Goal: Task Accomplishment & Management: Complete application form

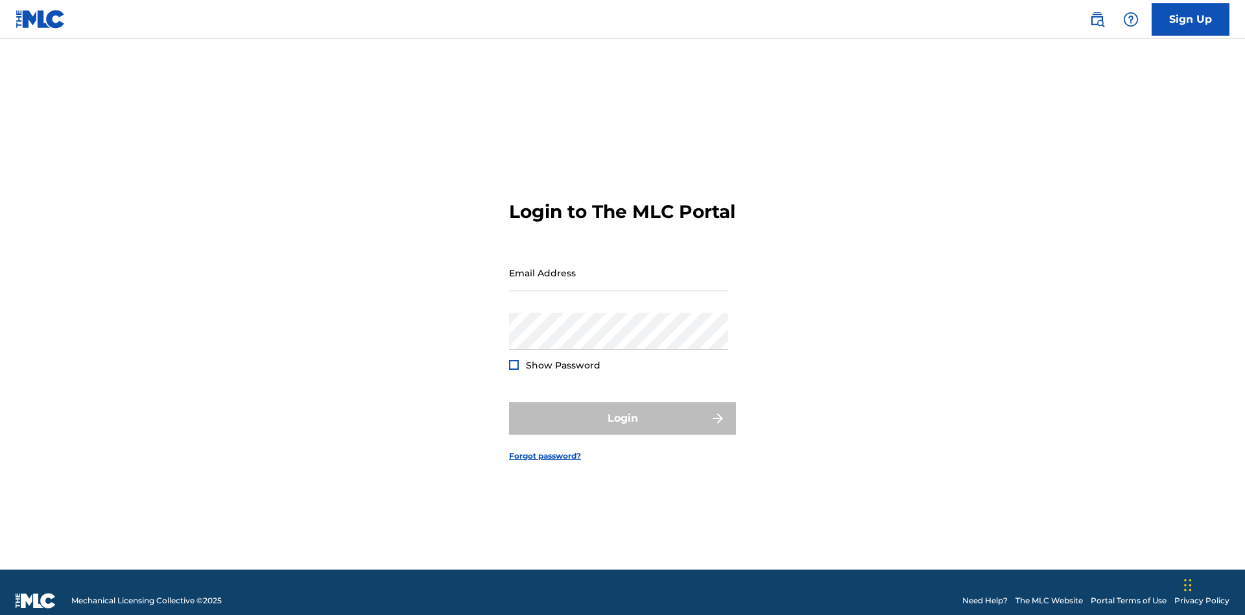
scroll to position [17, 0]
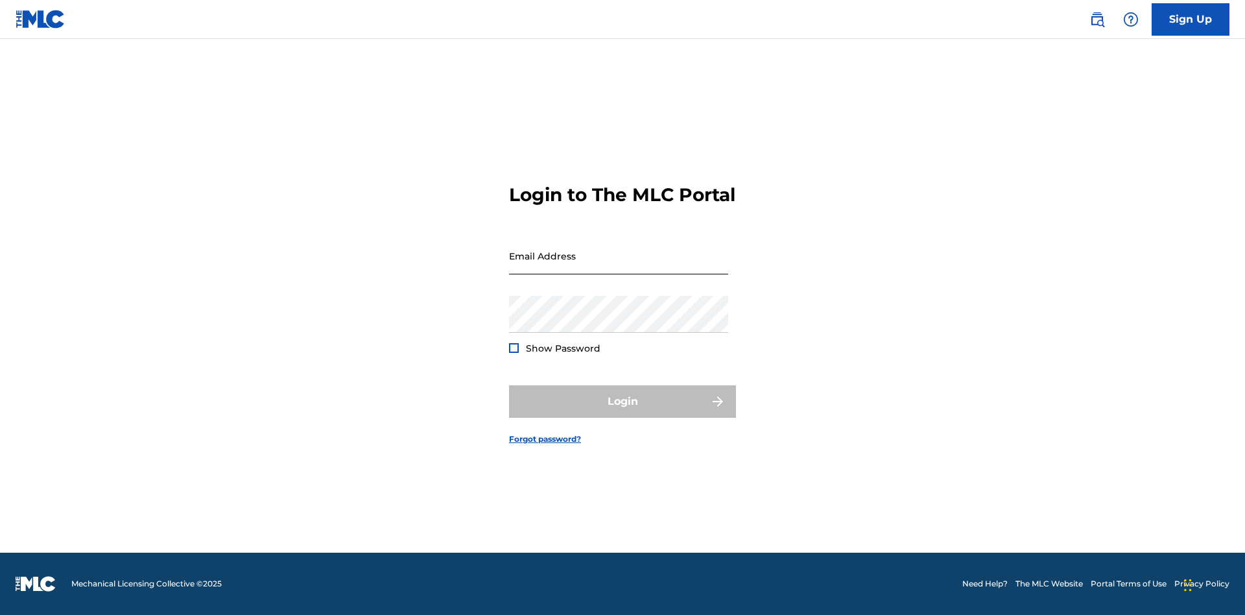
click at [618, 266] on input "Email Address" at bounding box center [618, 255] width 219 height 37
type input "[EMAIL_ADDRESS][DOMAIN_NAME]"
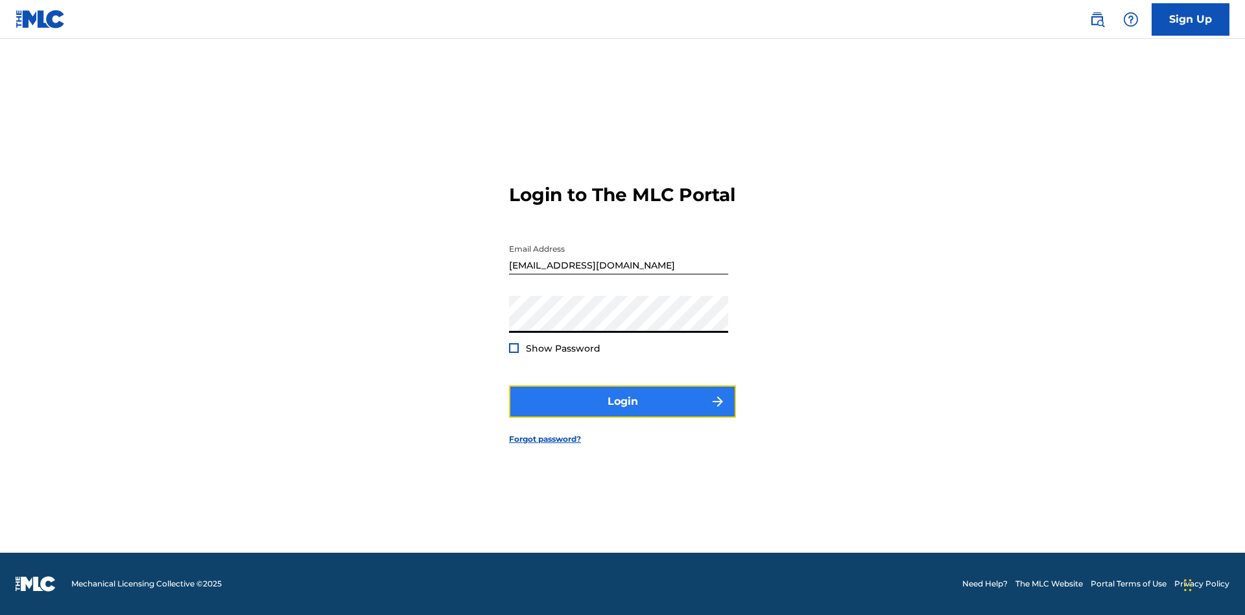
click at [622, 412] on button "Login" at bounding box center [622, 401] width 227 height 32
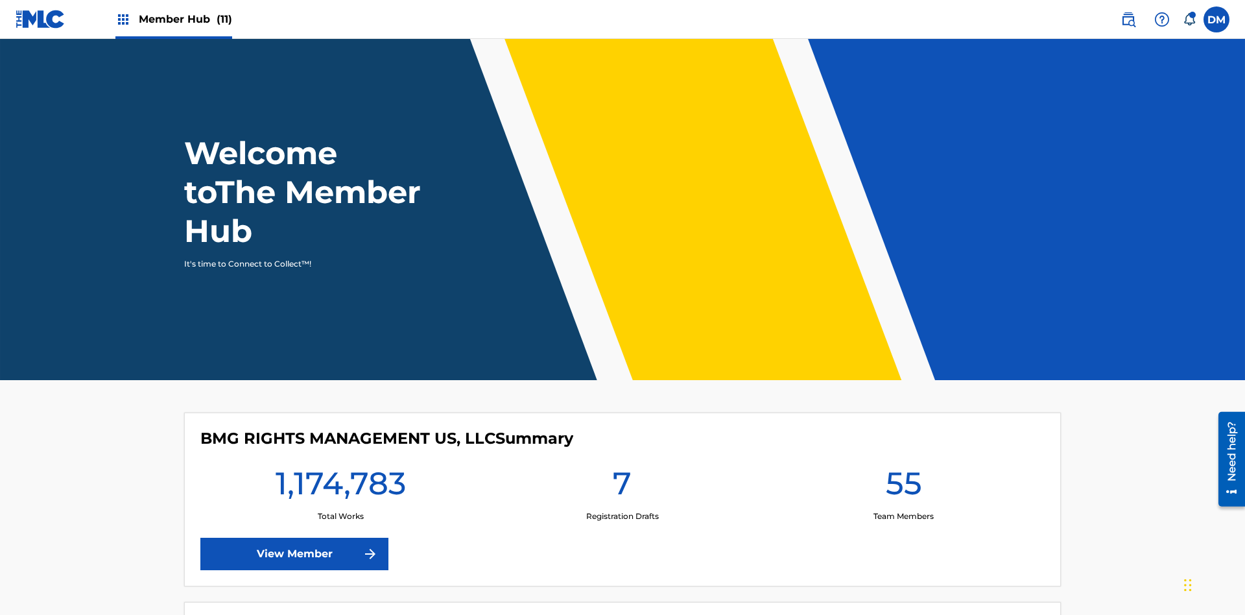
scroll to position [56, 0]
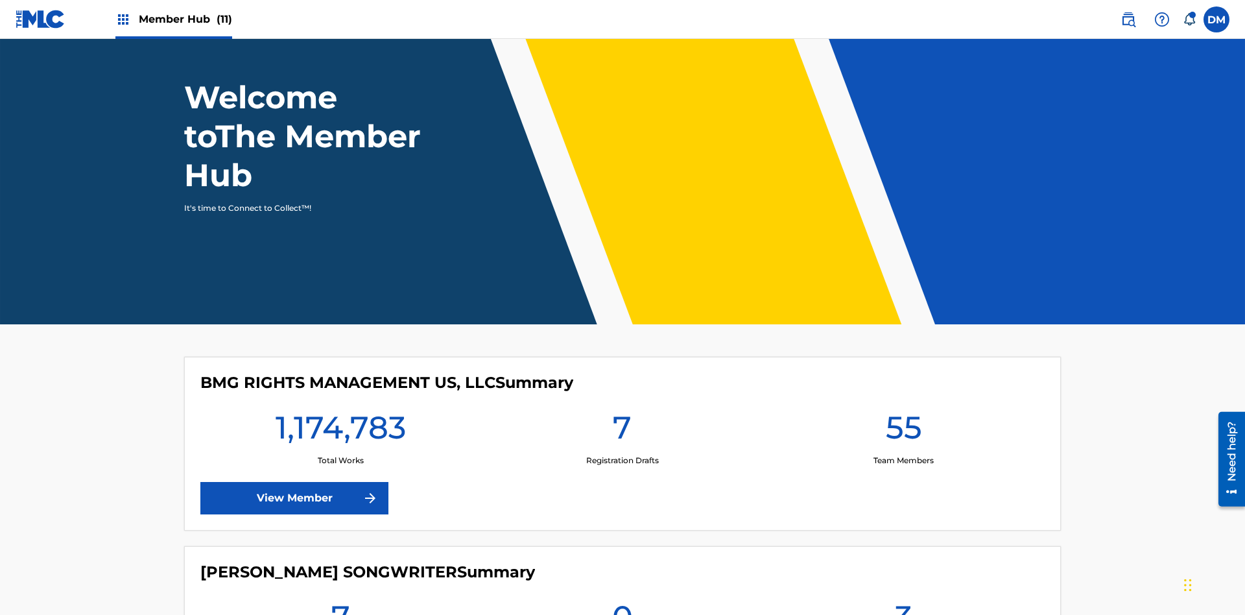
click at [173, 19] on span "Member Hub (11)" at bounding box center [185, 19] width 93 height 15
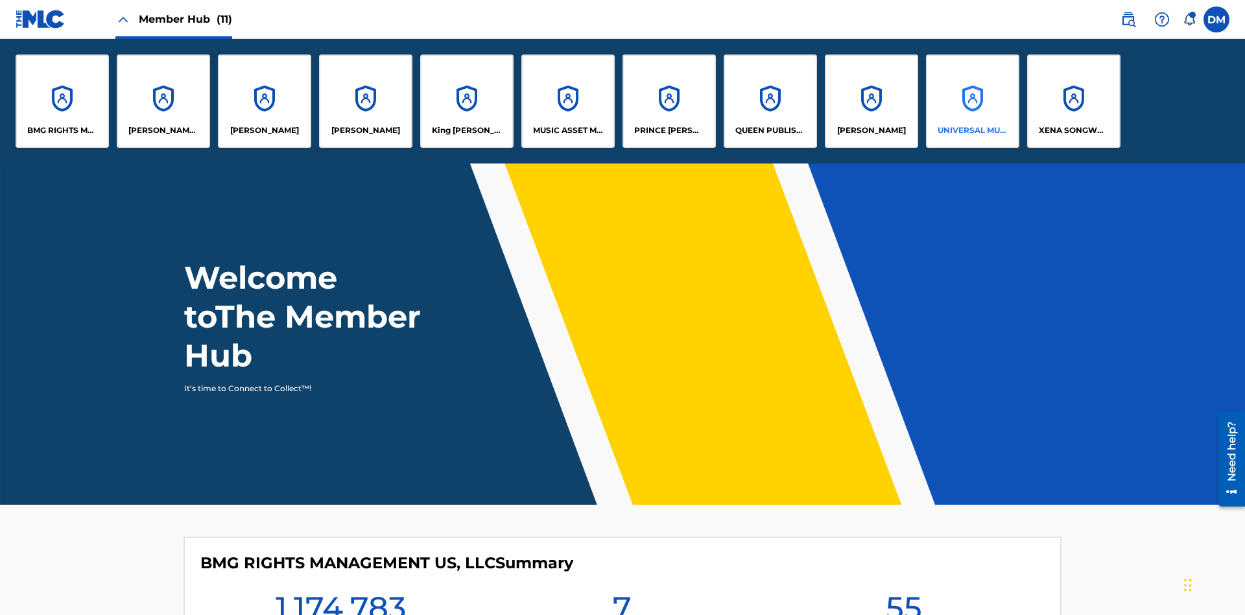
click at [972, 130] on p "UNIVERSAL MUSIC PUB GROUP" at bounding box center [972, 130] width 71 height 12
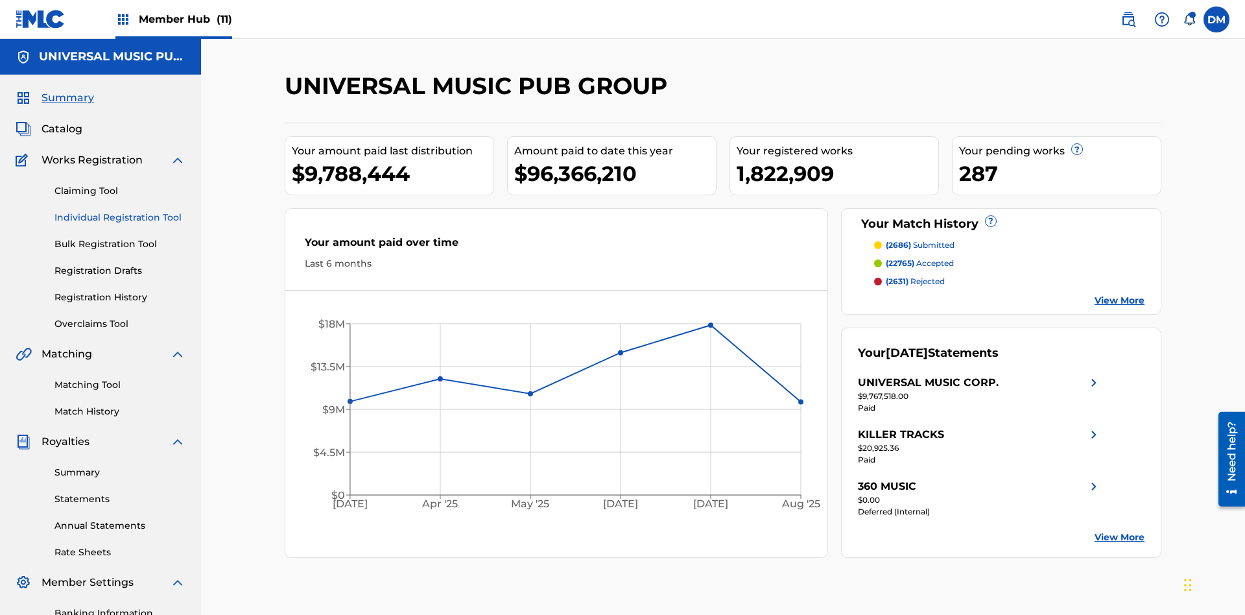
click at [120, 211] on link "Individual Registration Tool" at bounding box center [119, 218] width 131 height 14
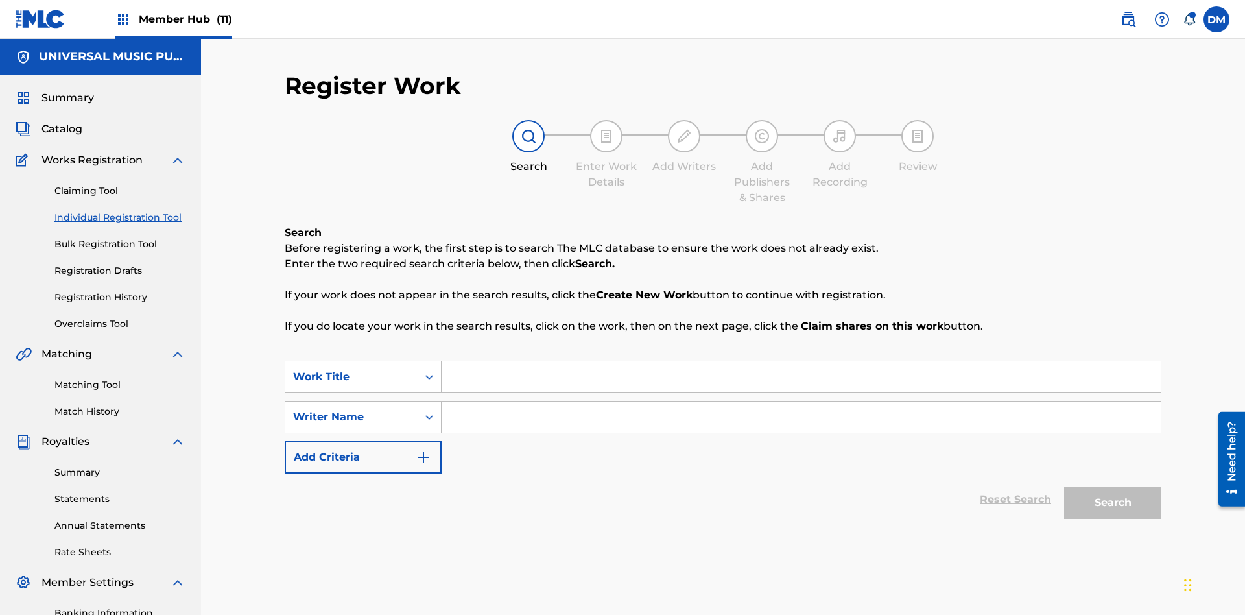
click at [801, 361] on input "Search Form" at bounding box center [800, 376] width 719 height 31
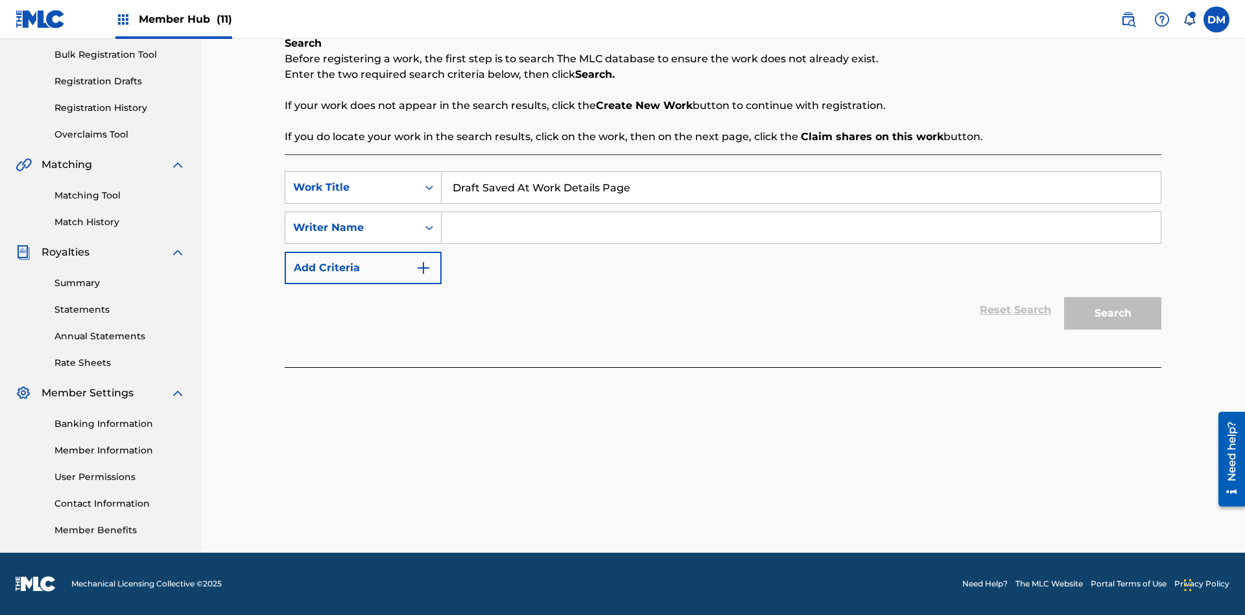
type input "Draft Saved At Work Details Page"
click at [801, 228] on input "Search Form" at bounding box center [800, 227] width 719 height 31
type input "QWERTYUIOP"
click at [1112, 313] on button "Search" at bounding box center [1112, 313] width 97 height 32
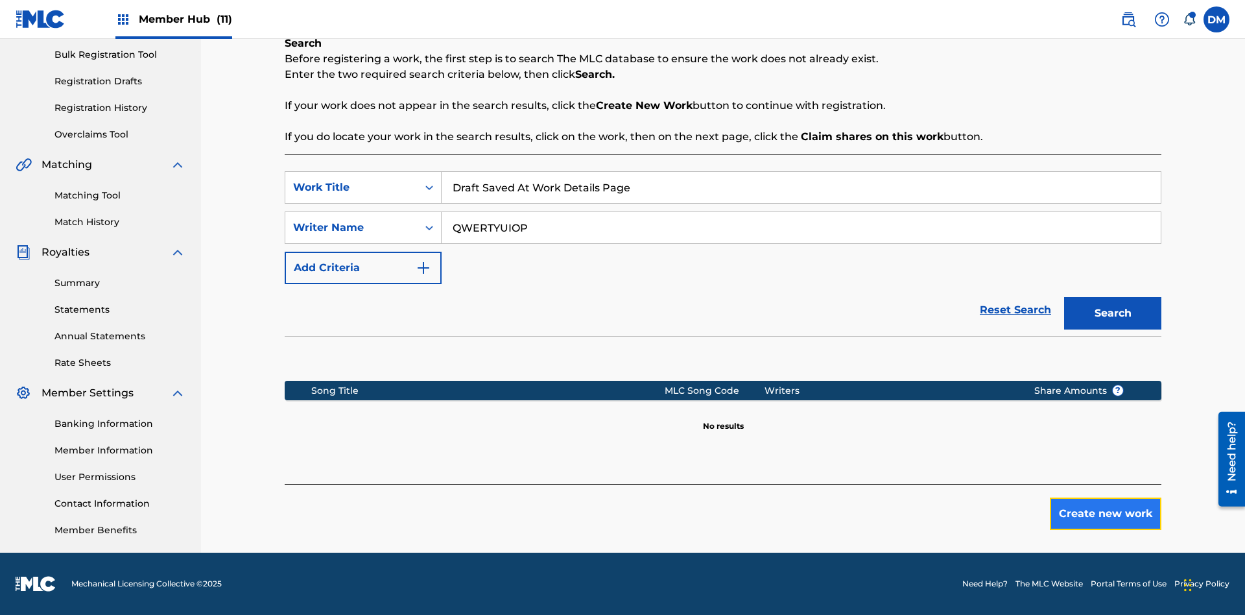
click at [1105, 513] on button "Create new work" at bounding box center [1104, 513] width 111 height 32
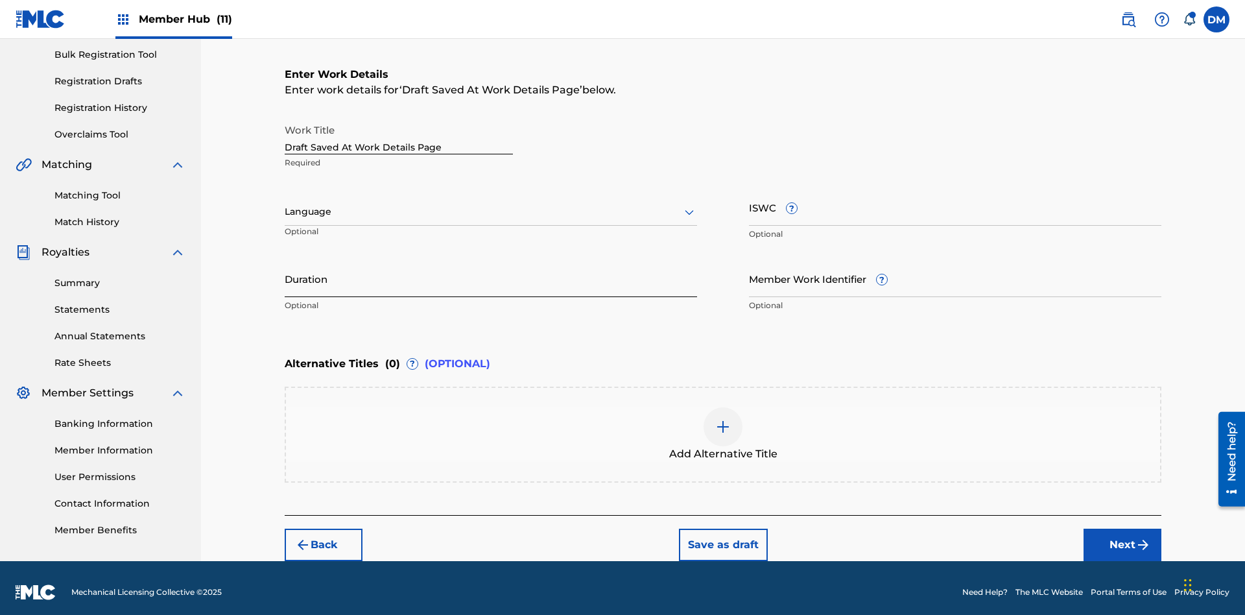
click at [491, 270] on input "Duration" at bounding box center [491, 278] width 412 height 37
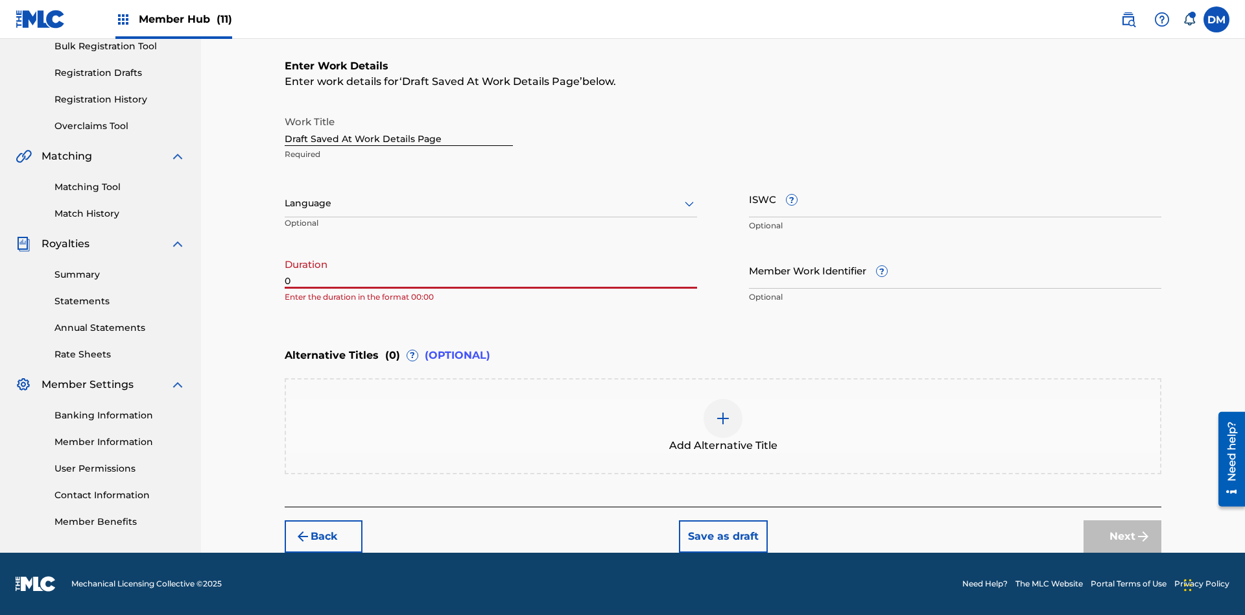
click at [491, 270] on input "0" at bounding box center [491, 270] width 412 height 37
type input "00:00"
click at [689, 204] on icon at bounding box center [689, 204] width 16 height 16
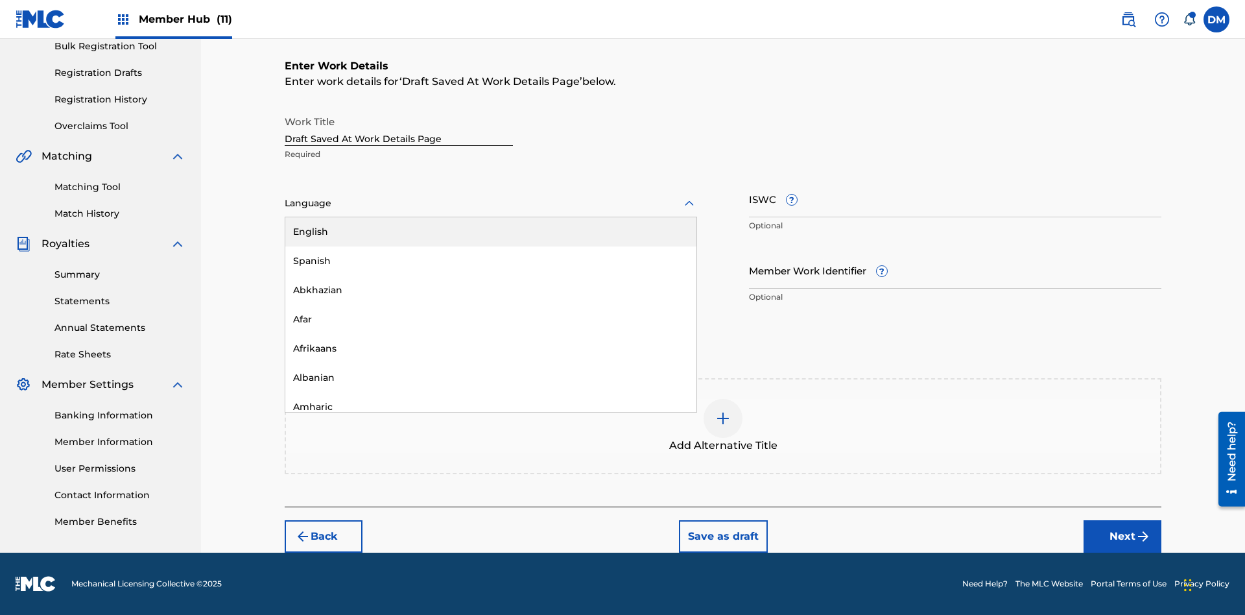
click at [491, 319] on div "Afar" at bounding box center [490, 319] width 411 height 29
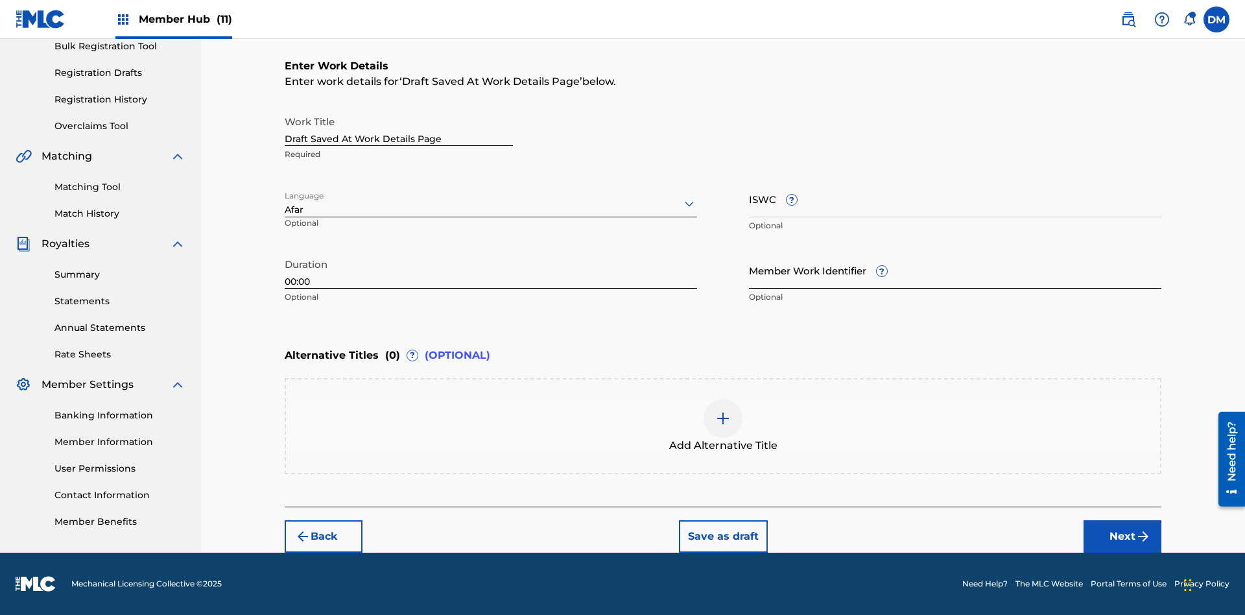
click at [955, 270] on input "Member Work Identifier ?" at bounding box center [955, 270] width 412 height 37
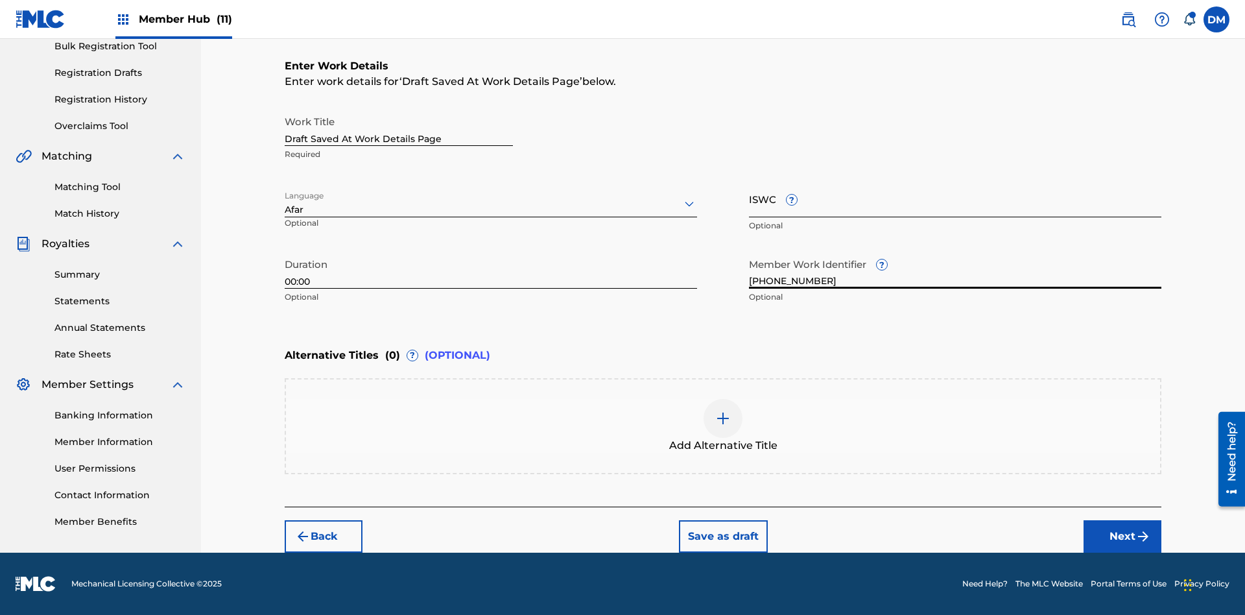
type input "2025.09.19.15"
click at [955, 198] on input "ISWC ?" at bounding box center [955, 198] width 412 height 37
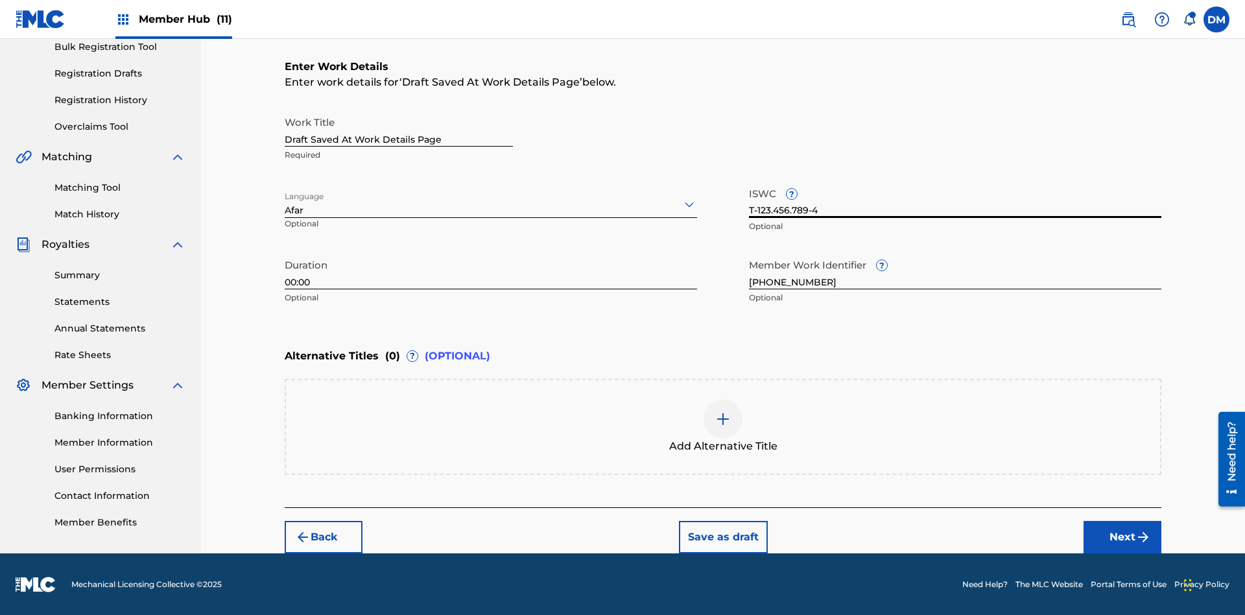
type input "T-123.456.789-4"
click at [723, 425] on img at bounding box center [723, 419] width 16 height 16
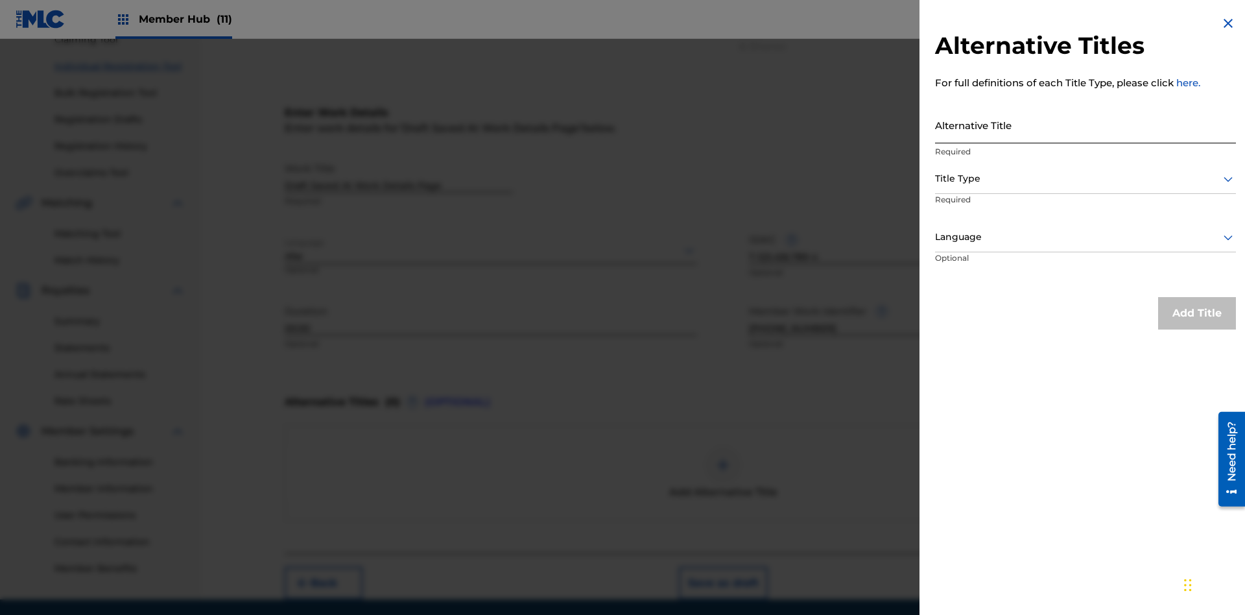
click at [1085, 124] on input "Alternative Title" at bounding box center [1085, 124] width 301 height 37
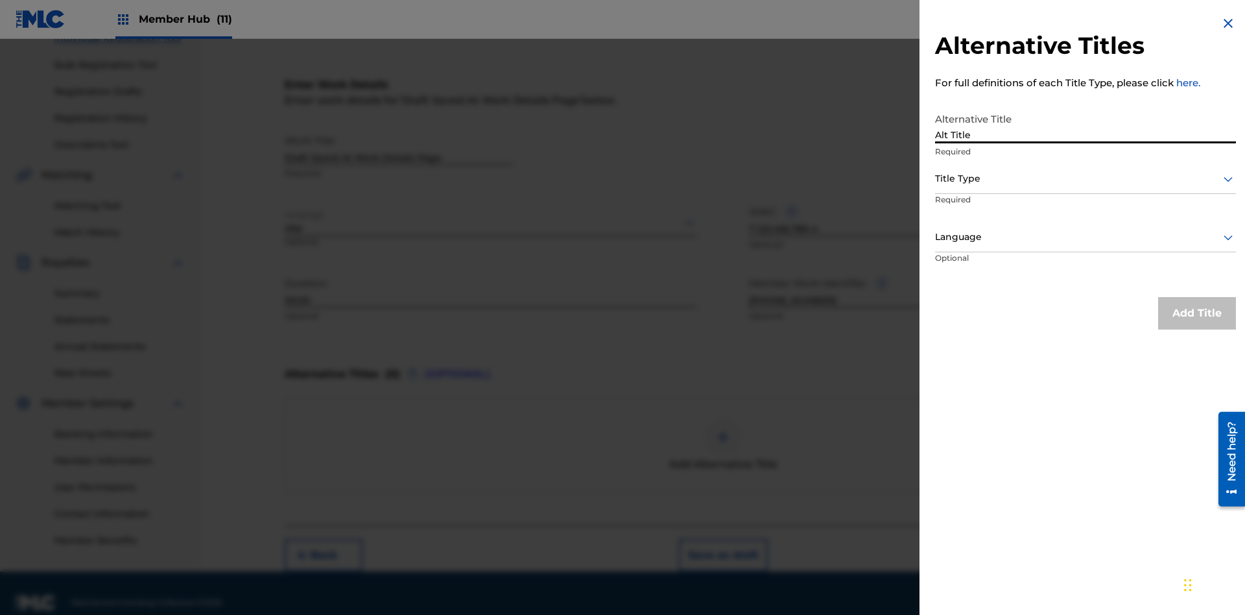
type input "Alt Title"
click at [1085, 178] on div at bounding box center [1085, 178] width 301 height 16
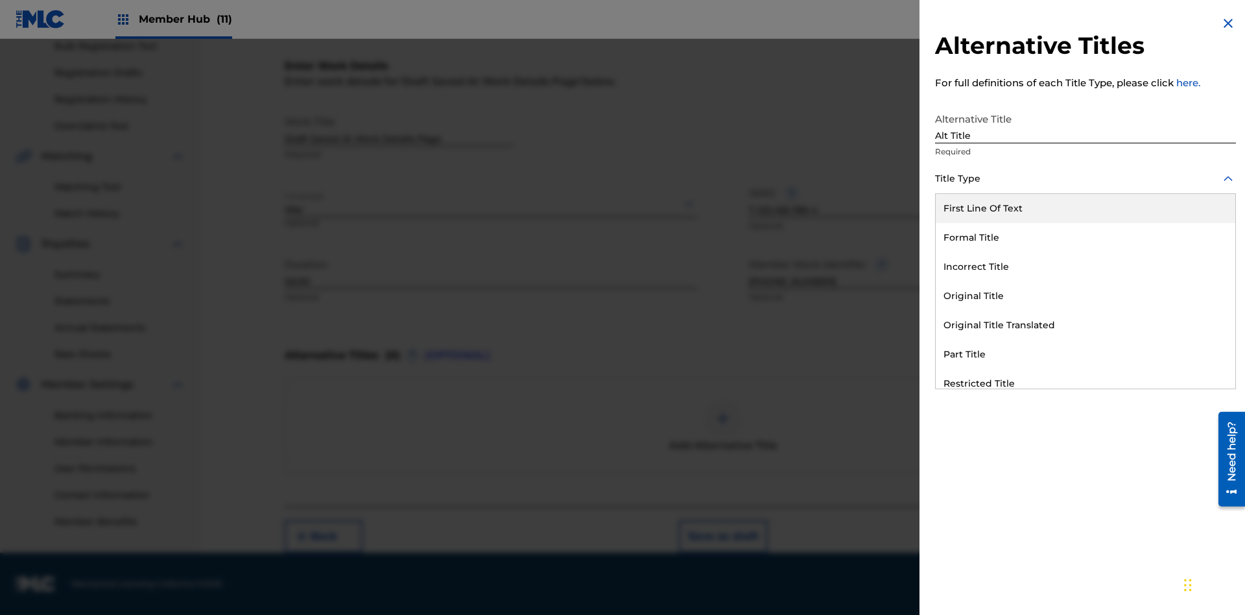
click at [1085, 296] on div "Original Title" at bounding box center [1084, 295] width 299 height 29
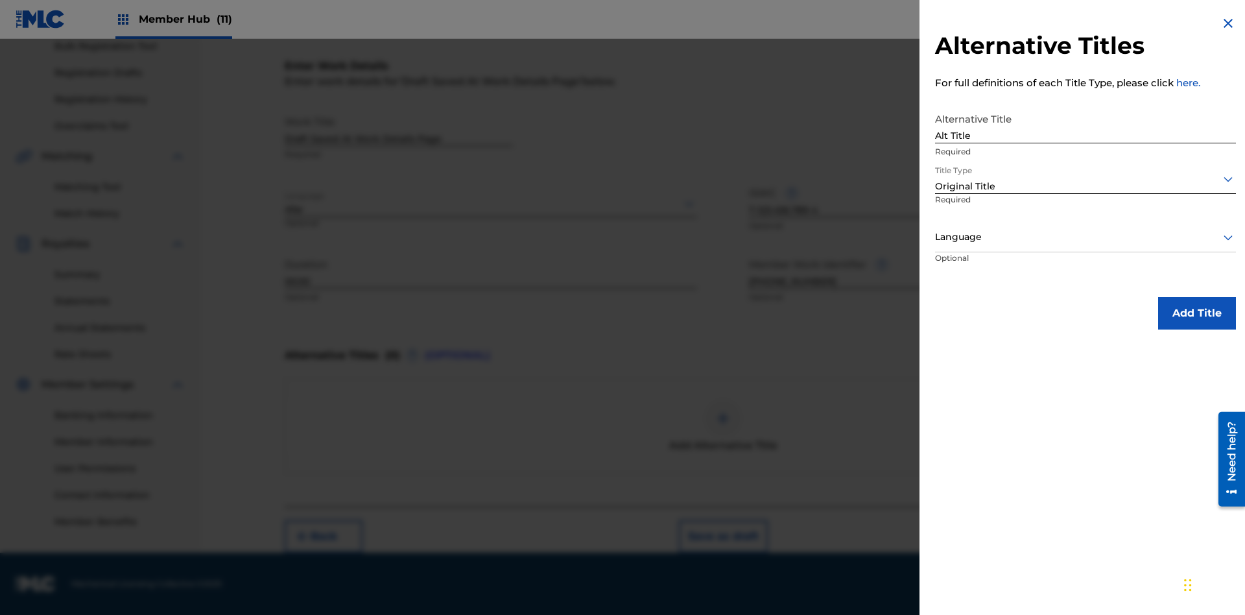
click at [1085, 237] on div at bounding box center [1085, 237] width 301 height 16
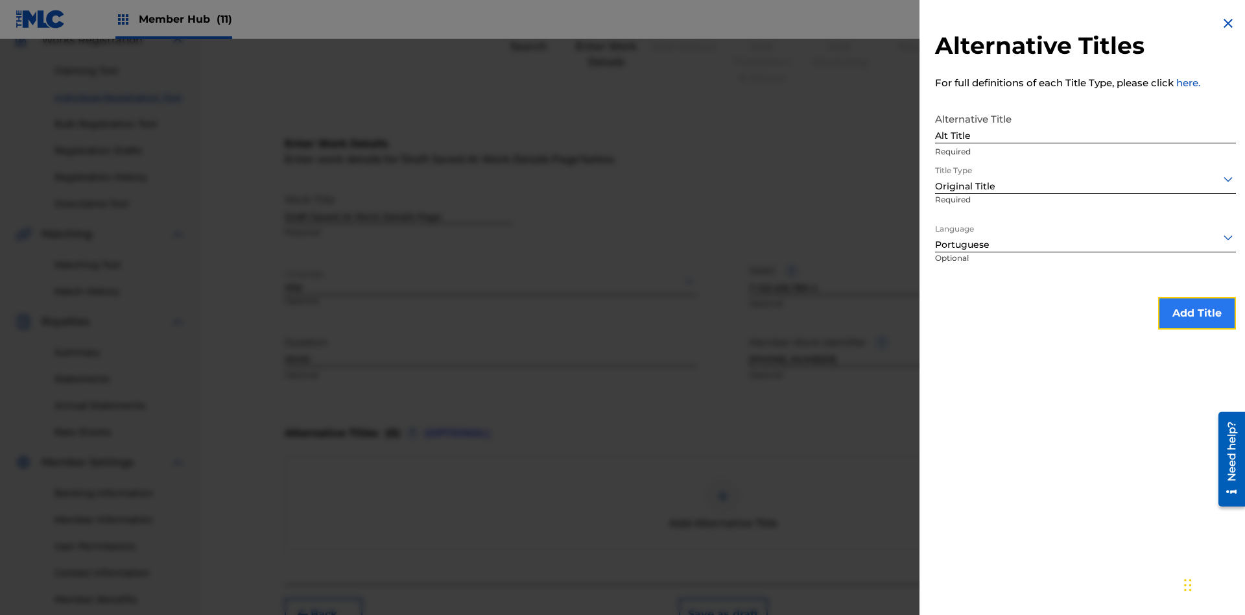
click at [1197, 312] on button "Add Title" at bounding box center [1197, 313] width 78 height 32
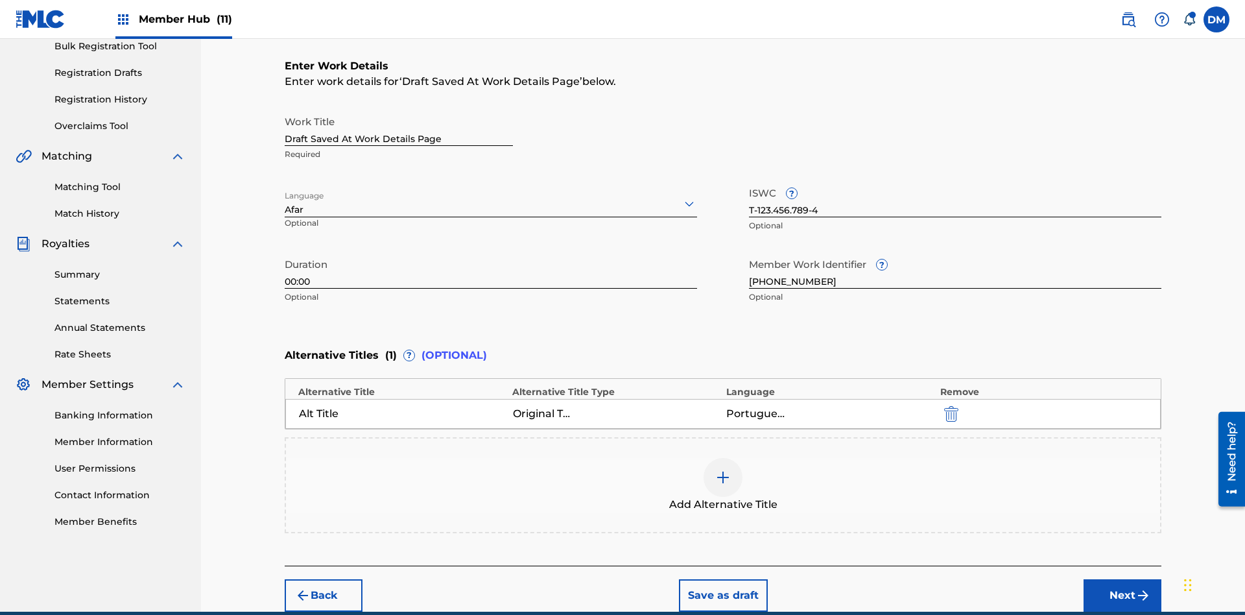
scroll to position [257, 0]
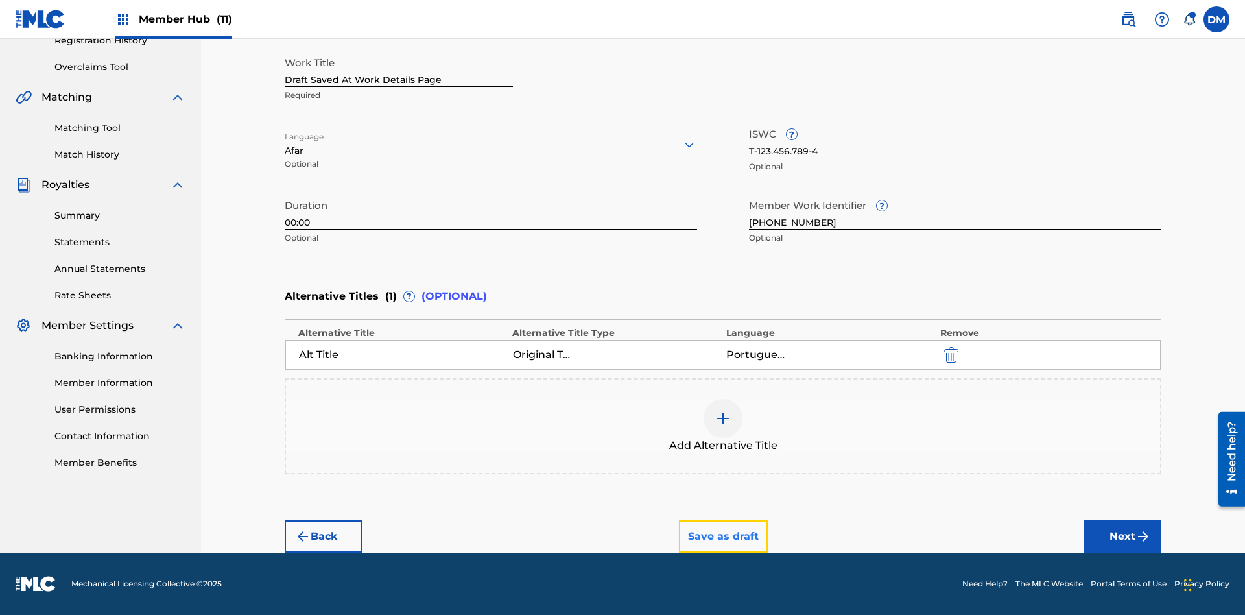
click at [722, 536] on button "Save as draft" at bounding box center [723, 536] width 89 height 32
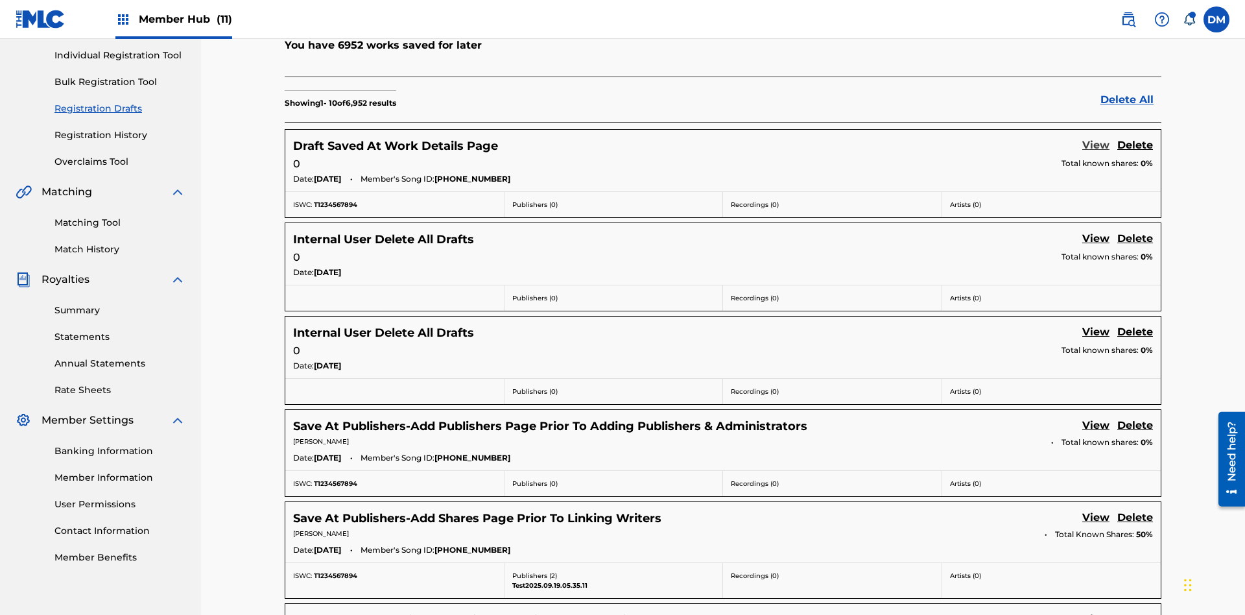
click at [1095, 137] on link "View" at bounding box center [1095, 146] width 27 height 18
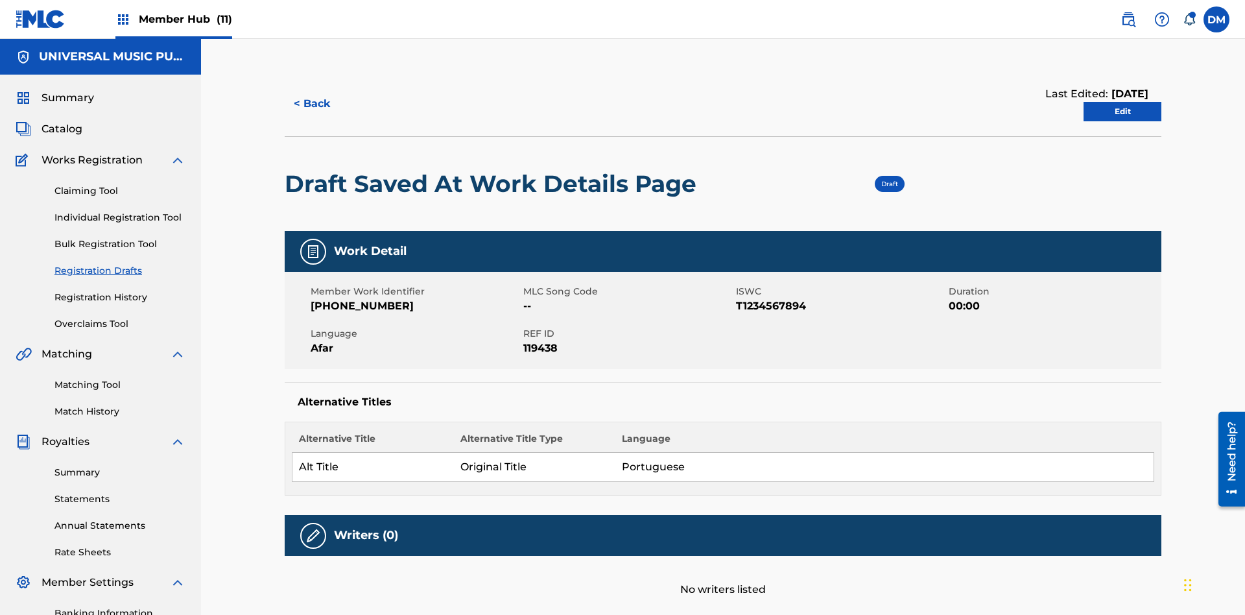
scroll to position [24, 0]
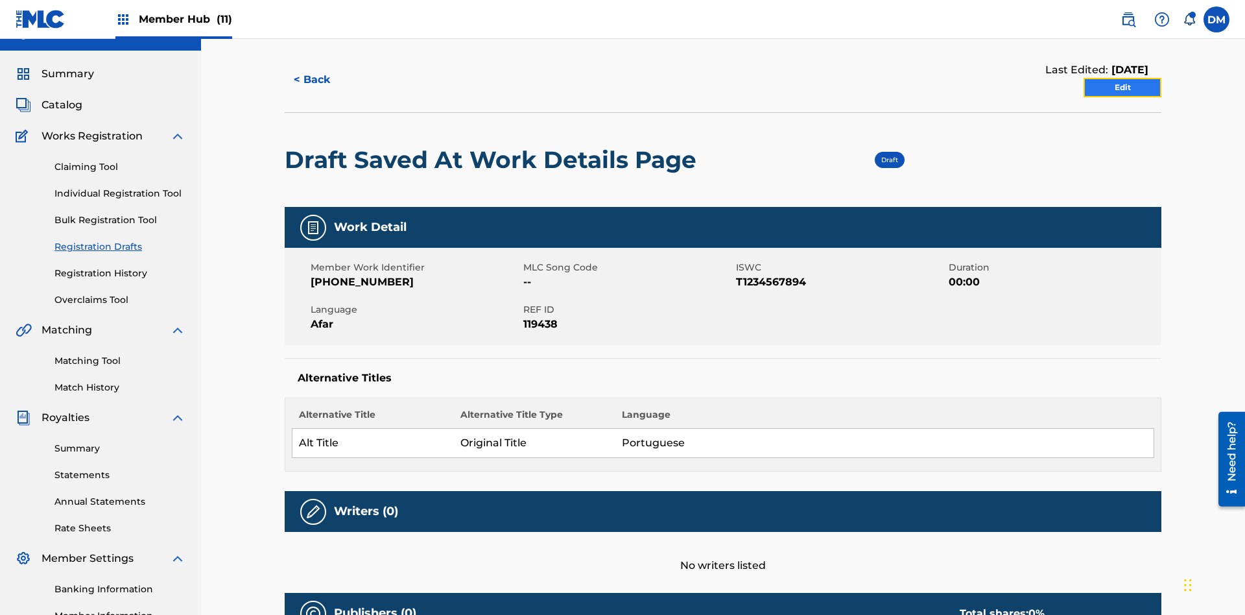
click at [1122, 88] on link "Edit" at bounding box center [1122, 87] width 78 height 19
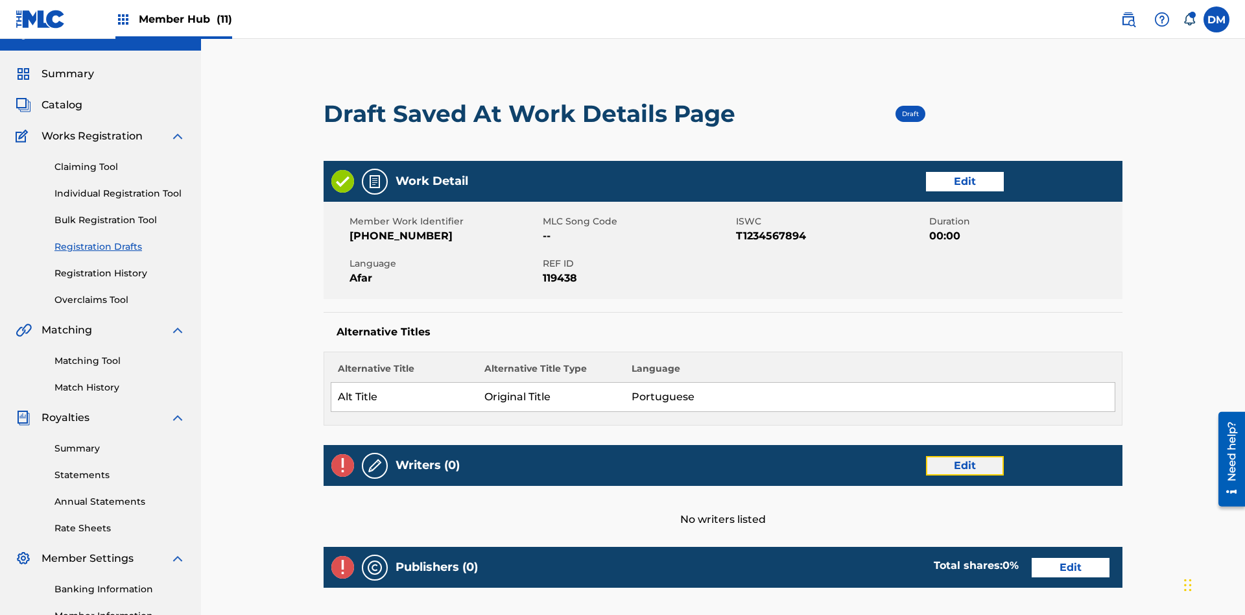
click at [926, 456] on link "Edit" at bounding box center [965, 465] width 78 height 19
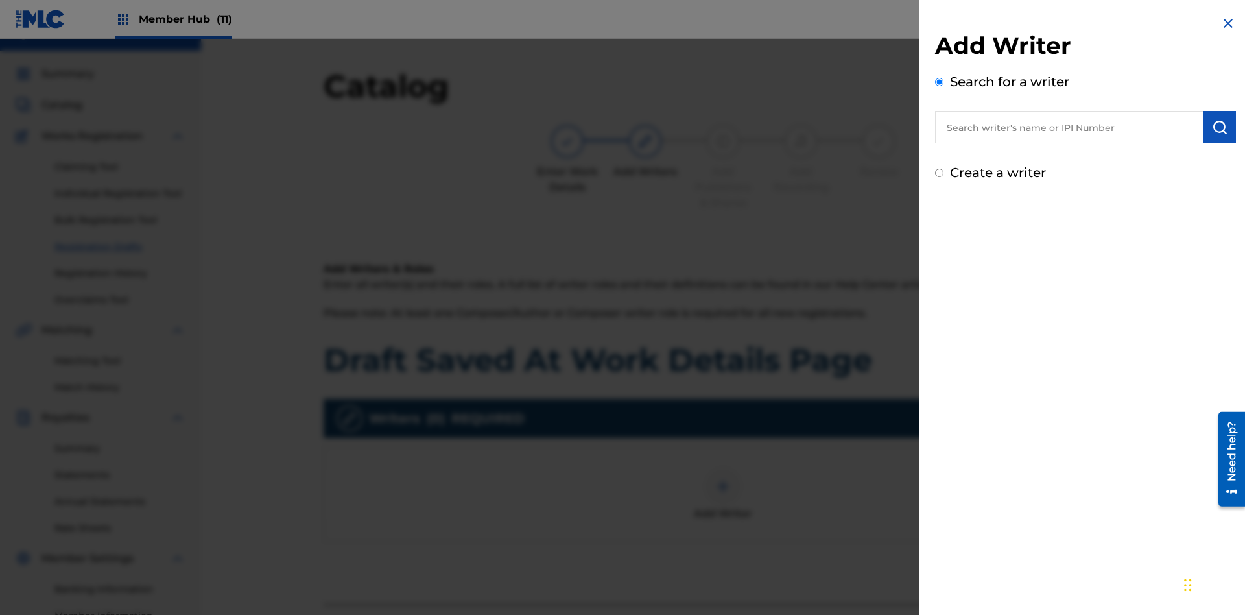
click at [1069, 127] on input "text" at bounding box center [1069, 127] width 268 height 32
type input "MARK STEVEN BERKOWITZ"
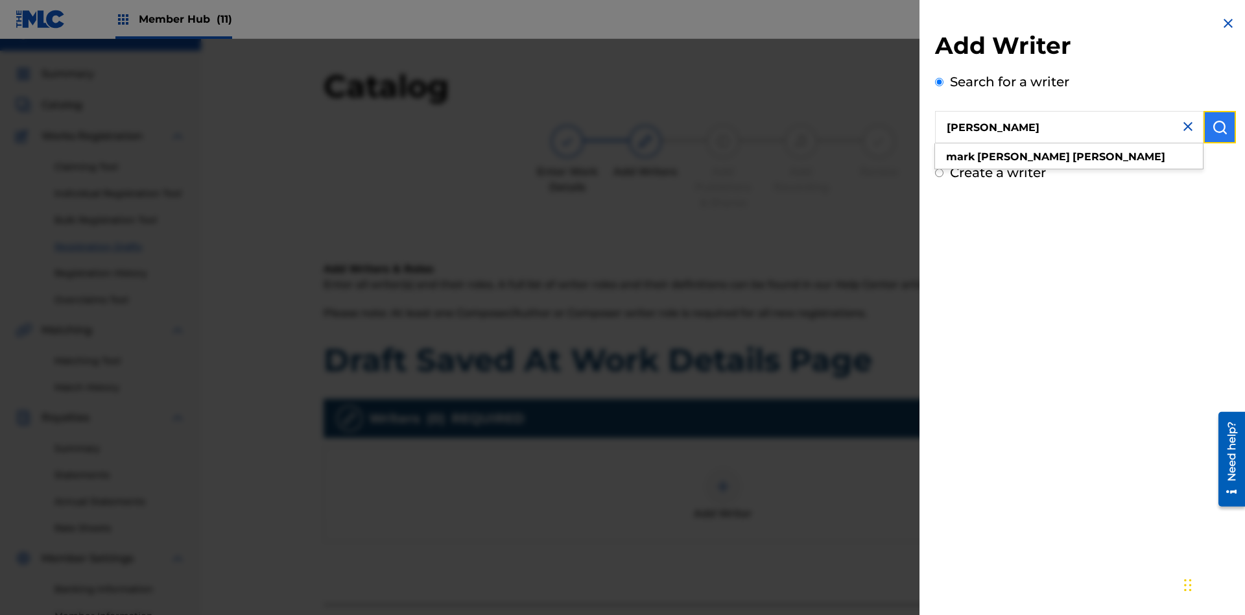
click at [1219, 127] on img "submit" at bounding box center [1220, 127] width 16 height 16
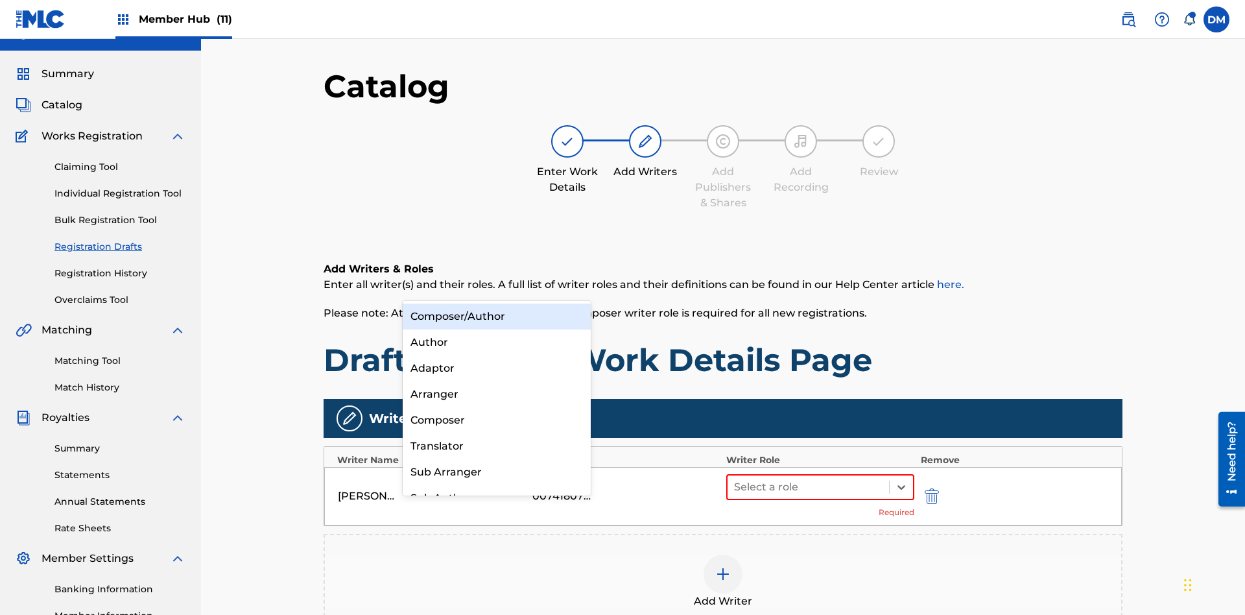
click at [496, 419] on div "Composer" at bounding box center [497, 420] width 188 height 26
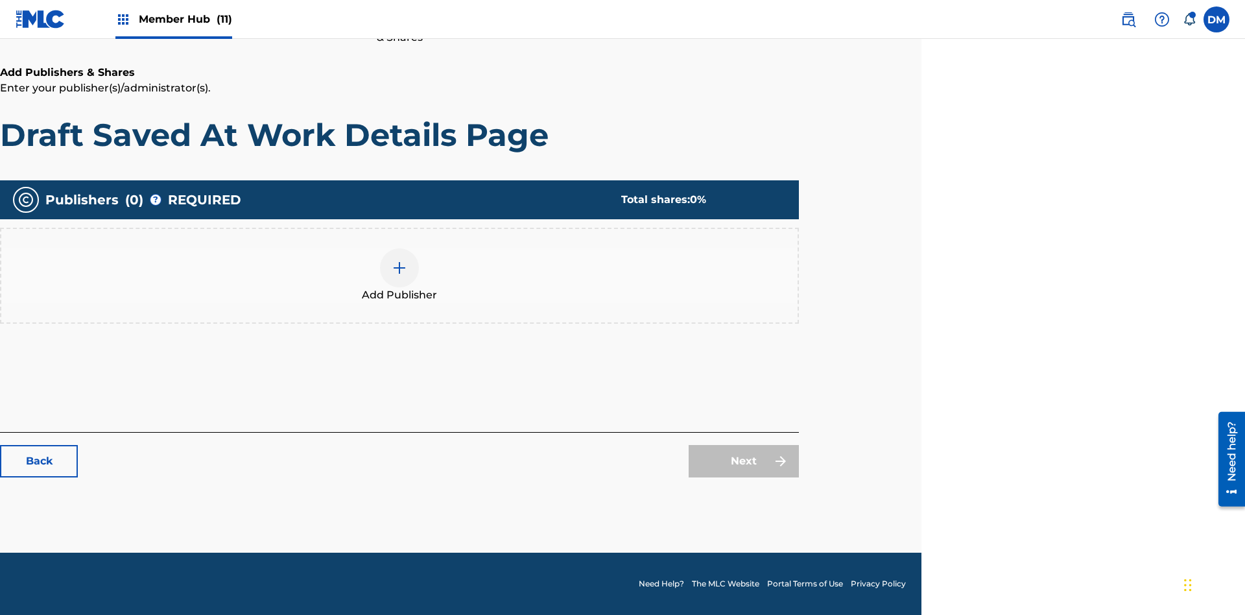
click at [399, 267] on img at bounding box center [400, 268] width 16 height 16
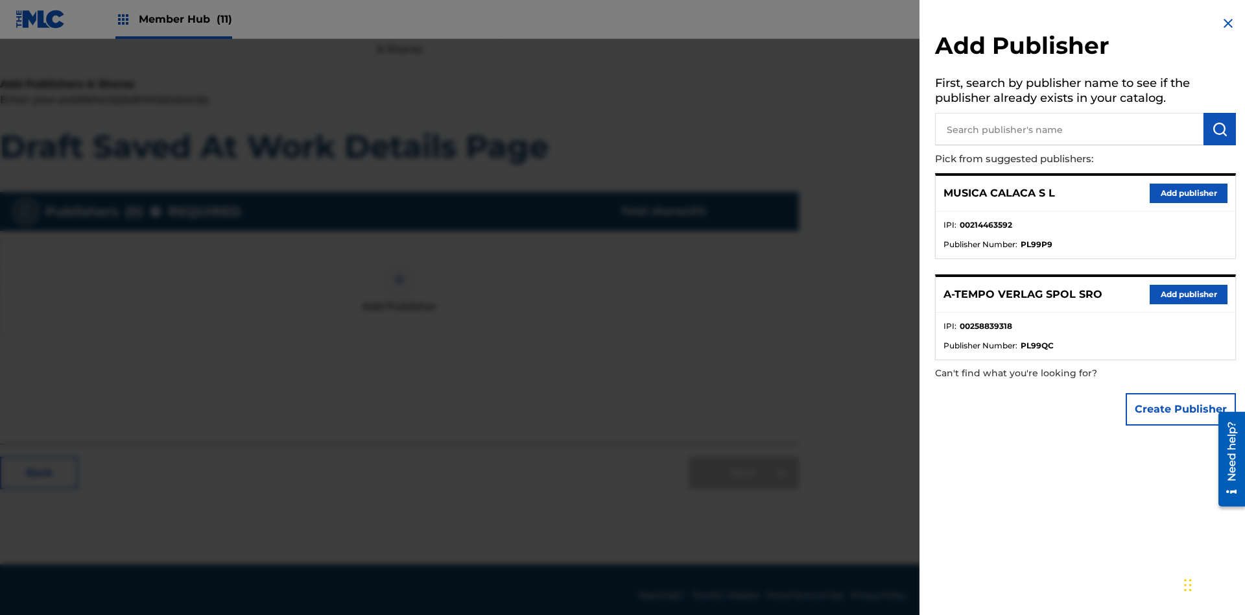
click at [1069, 129] on input "text" at bounding box center [1069, 129] width 268 height 32
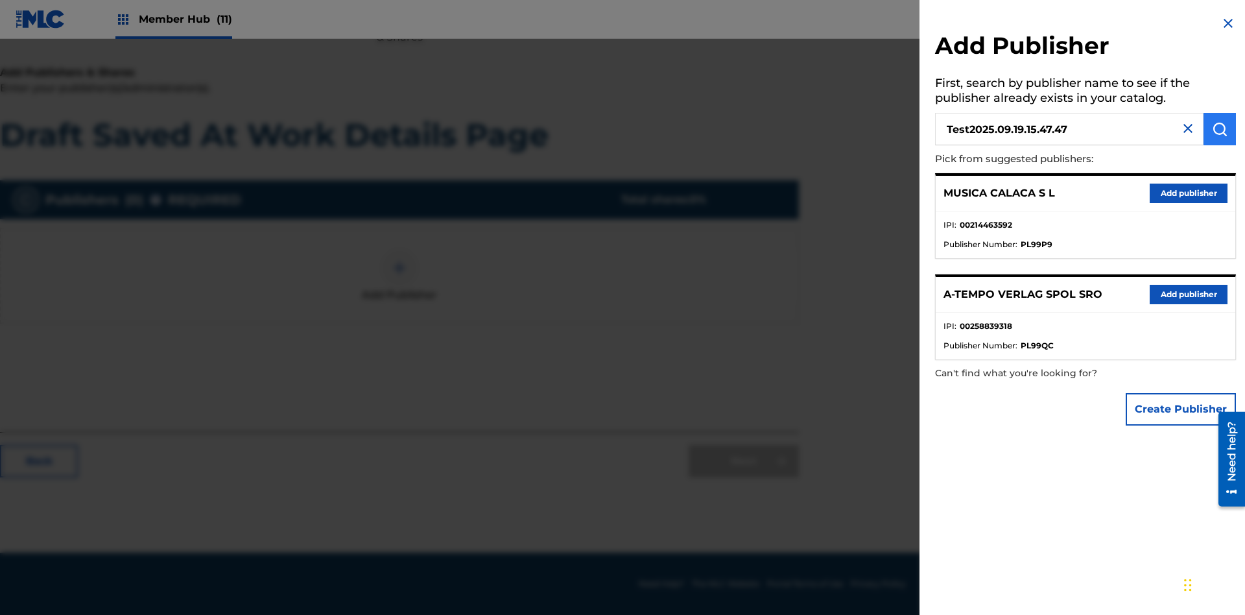
type input "Test2025.09.19.15.47.47"
click at [1219, 129] on img "submit" at bounding box center [1220, 129] width 16 height 16
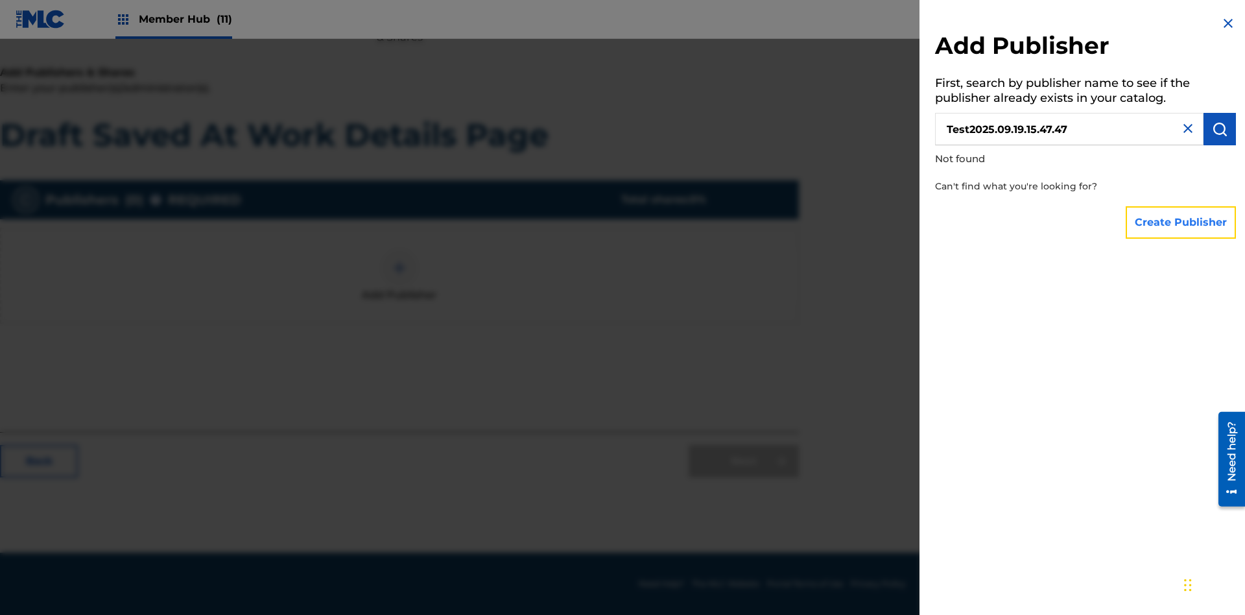
click at [1181, 222] on button "Create Publisher" at bounding box center [1180, 222] width 110 height 32
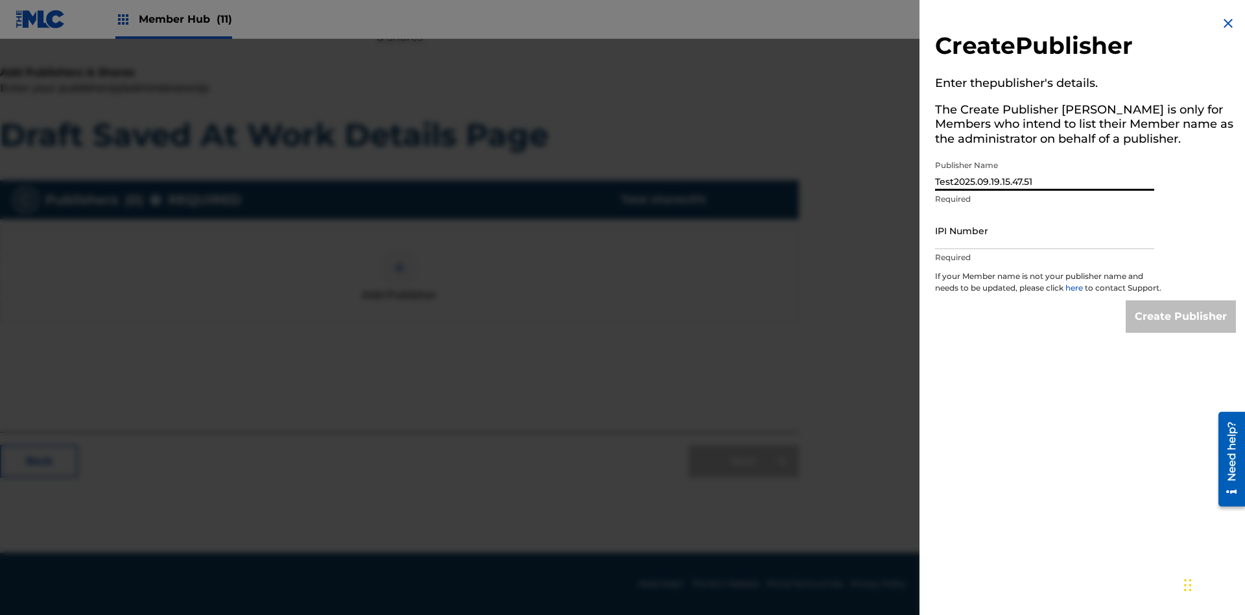
click at [1044, 230] on input "IPI Number" at bounding box center [1044, 230] width 219 height 37
click at [1181, 328] on input "Create Publisher" at bounding box center [1180, 316] width 110 height 32
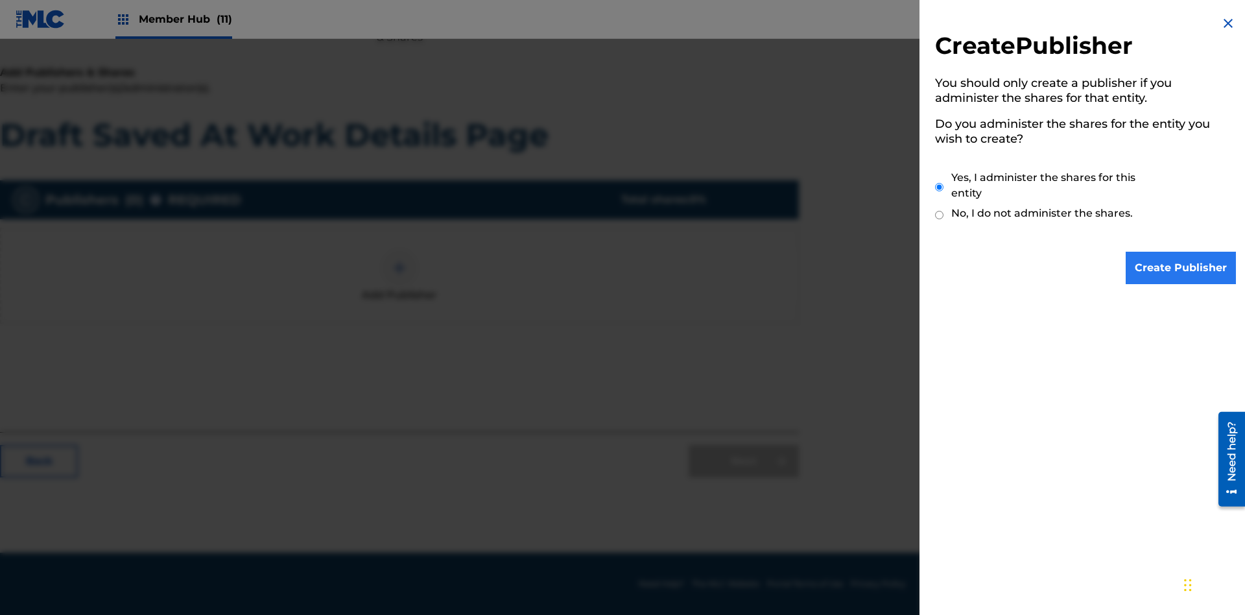
click at [1181, 268] on input "Create Publisher" at bounding box center [1180, 268] width 110 height 32
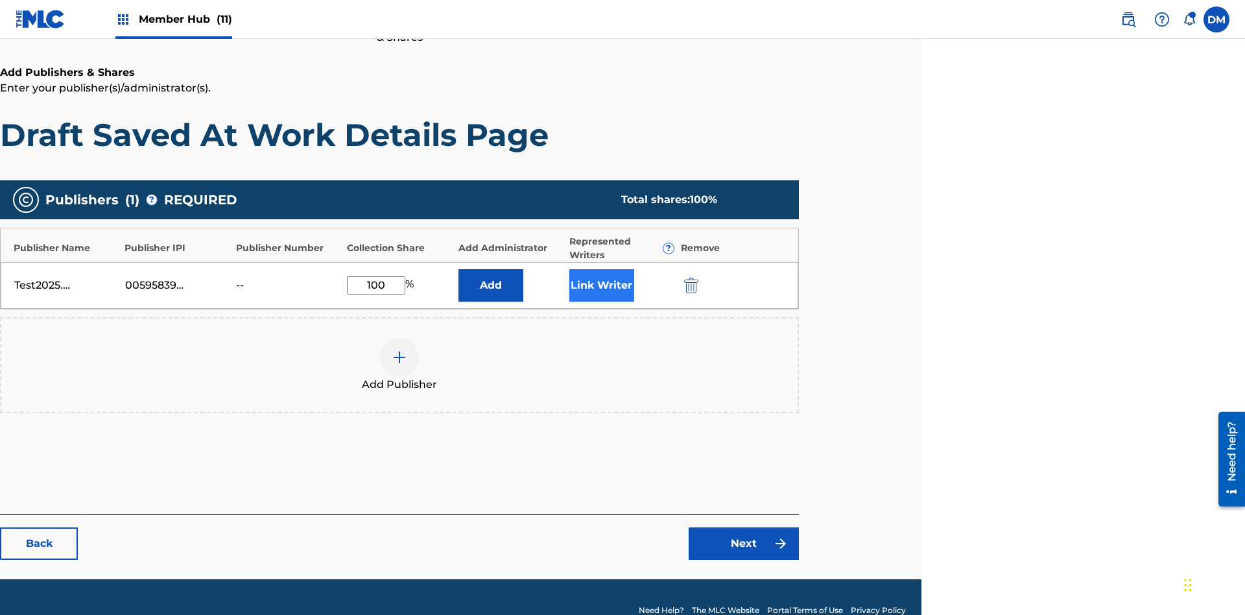
type input "100"
click at [601, 269] on button "Link Writer" at bounding box center [601, 285] width 65 height 32
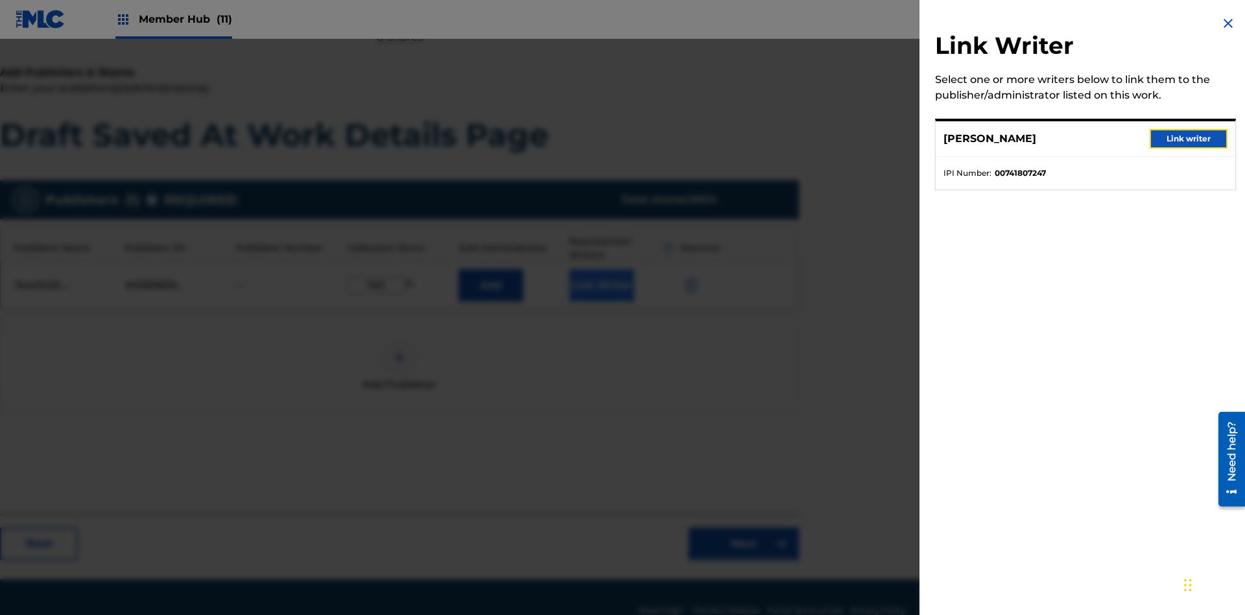
click at [1188, 139] on button "Link writer" at bounding box center [1188, 138] width 78 height 19
click at [601, 269] on button "Link Writer" at bounding box center [601, 285] width 65 height 32
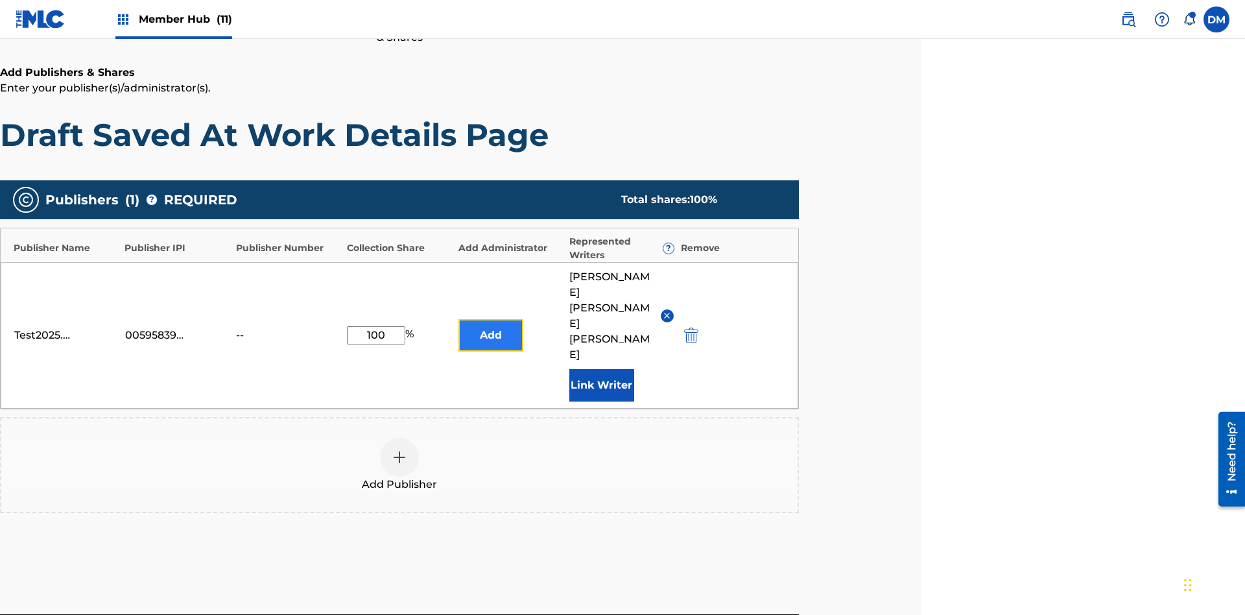
click at [490, 319] on button "Add" at bounding box center [490, 335] width 65 height 32
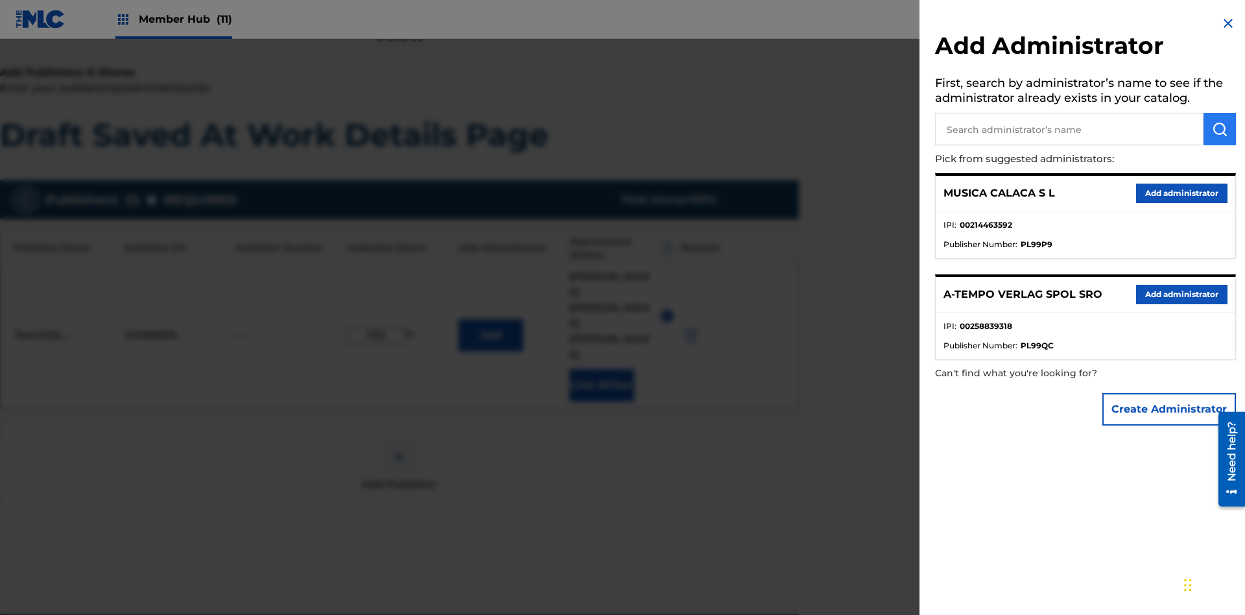
click at [1069, 129] on input "text" at bounding box center [1069, 129] width 268 height 32
click at [1219, 129] on img "submit" at bounding box center [1220, 129] width 16 height 16
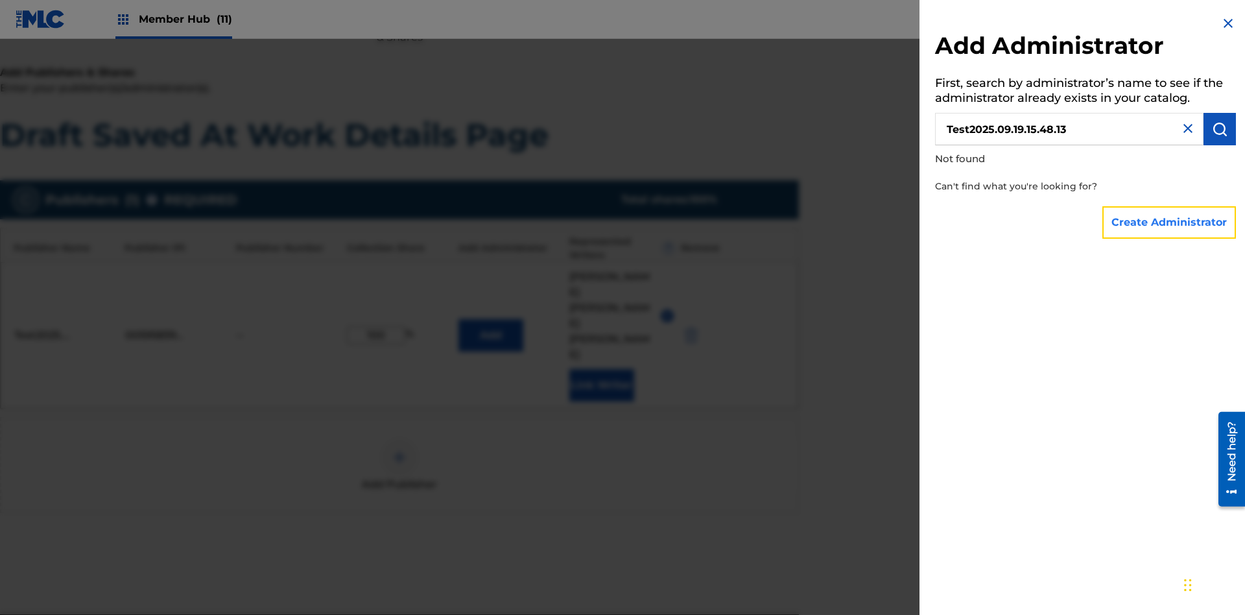
click at [1169, 222] on button "Create Administrator" at bounding box center [1169, 222] width 134 height 32
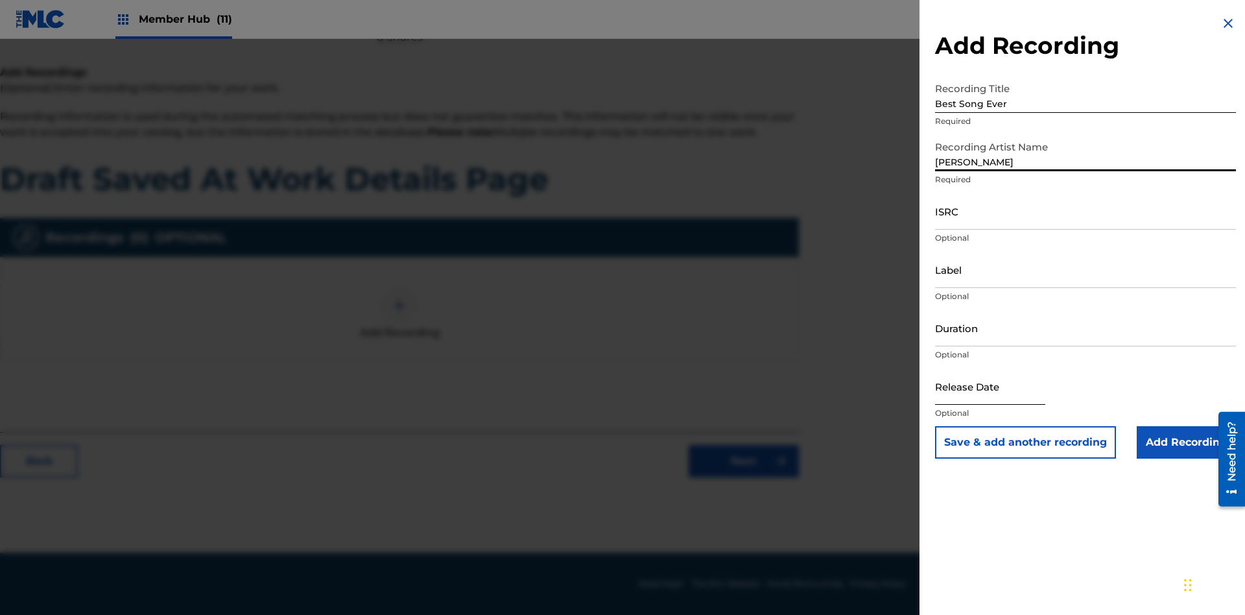
click at [1085, 211] on input "ISRC" at bounding box center [1085, 211] width 301 height 37
click at [1085, 269] on input "Label" at bounding box center [1085, 269] width 301 height 37
click at [1085, 327] on input "Duration" at bounding box center [1085, 327] width 301 height 37
click at [1085, 327] on input "1" at bounding box center [1085, 327] width 301 height 37
click at [1000, 387] on input "text" at bounding box center [990, 386] width 110 height 37
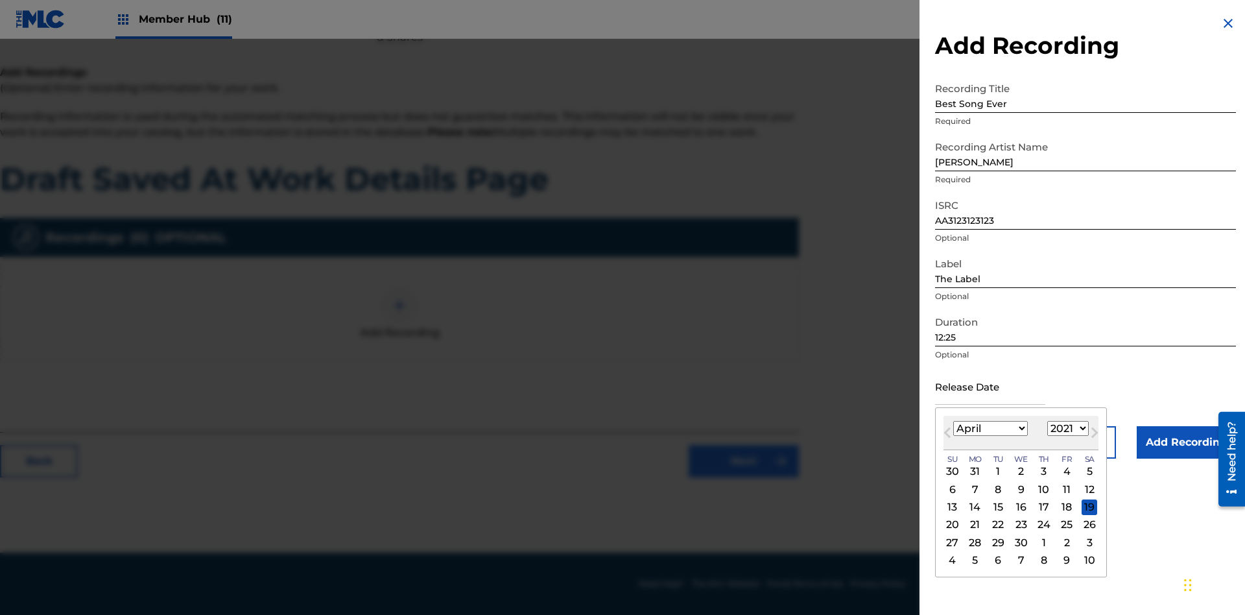
click at [1066, 428] on select "1900 1901 1902 1903 1904 1905 1906 1907 1908 1909 1910 1911 1912 1913 1914 1915…" at bounding box center [1067, 428] width 41 height 15
click at [1186, 442] on input "Add Recording" at bounding box center [1185, 442] width 99 height 32
click at [744, 477] on link "Next" at bounding box center [743, 461] width 110 height 32
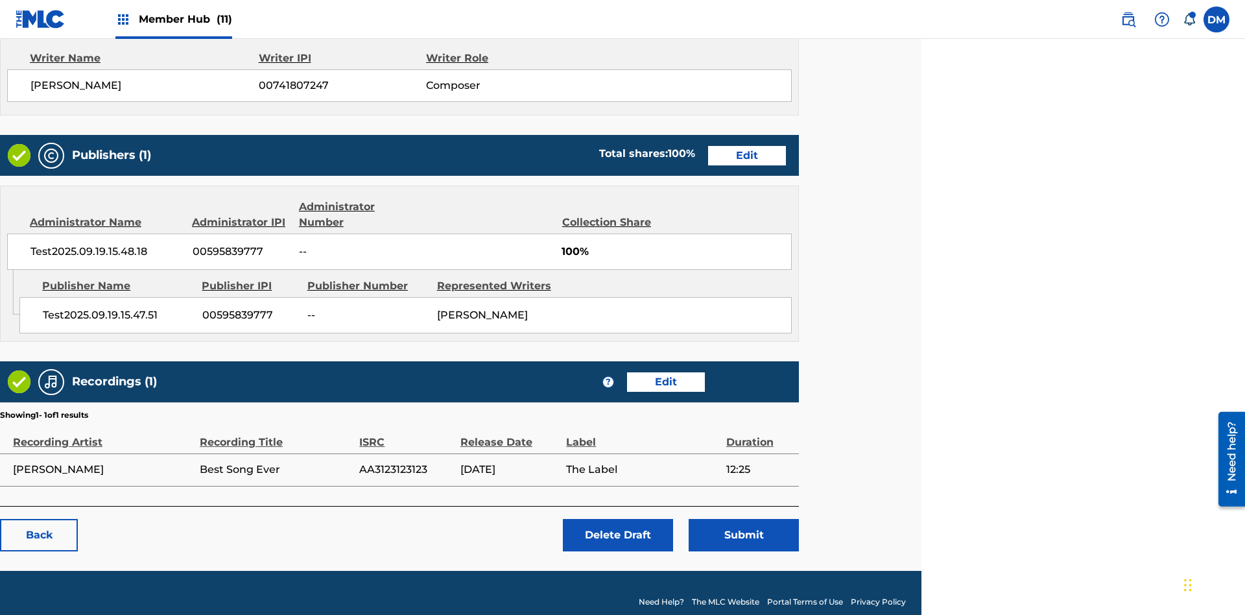
scroll to position [513, 323]
